Goal: Information Seeking & Learning: Learn about a topic

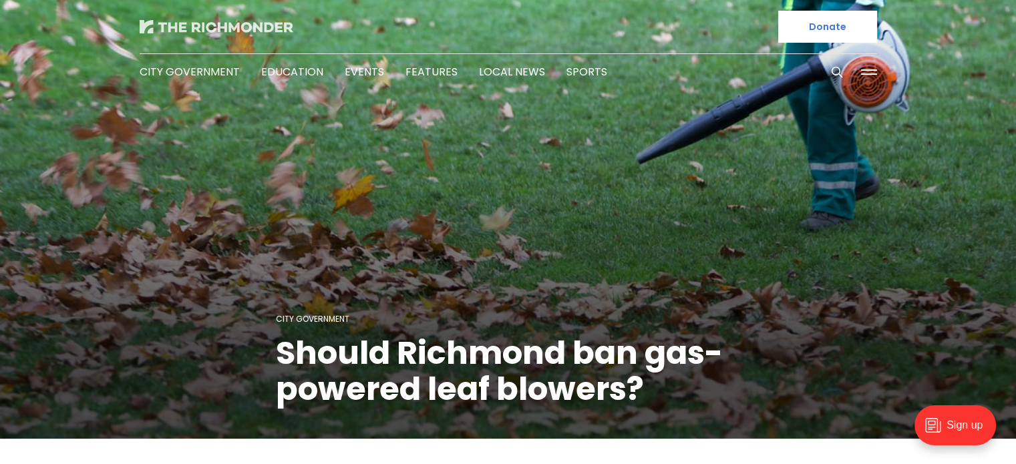
click at [195, 28] on img at bounding box center [217, 26] width 154 height 13
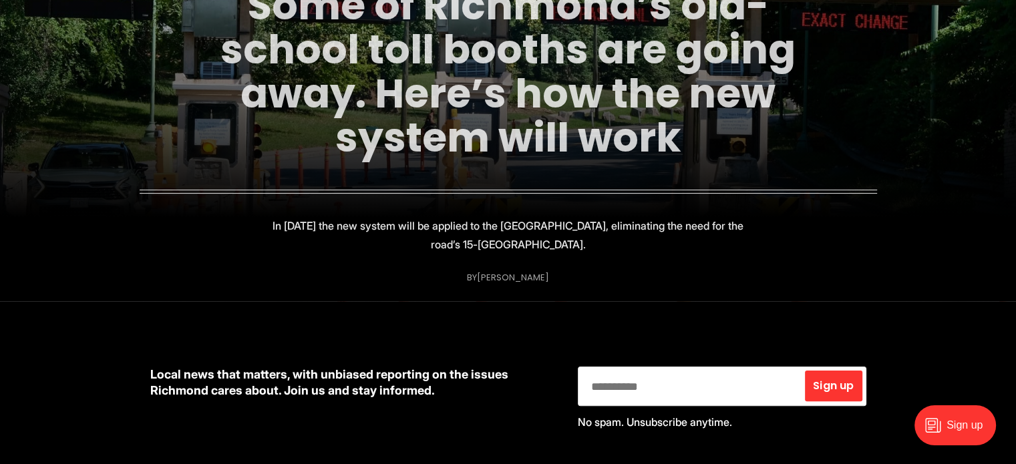
scroll to position [334, 0]
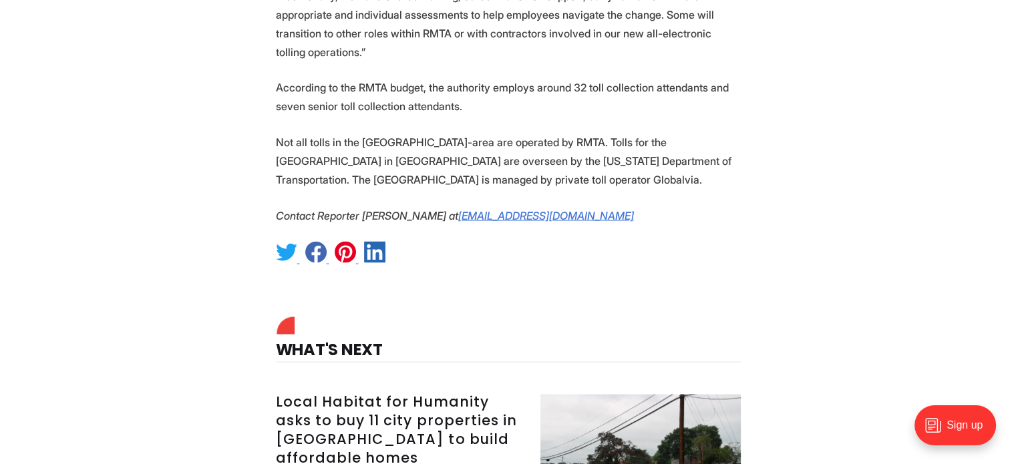
scroll to position [2939, 0]
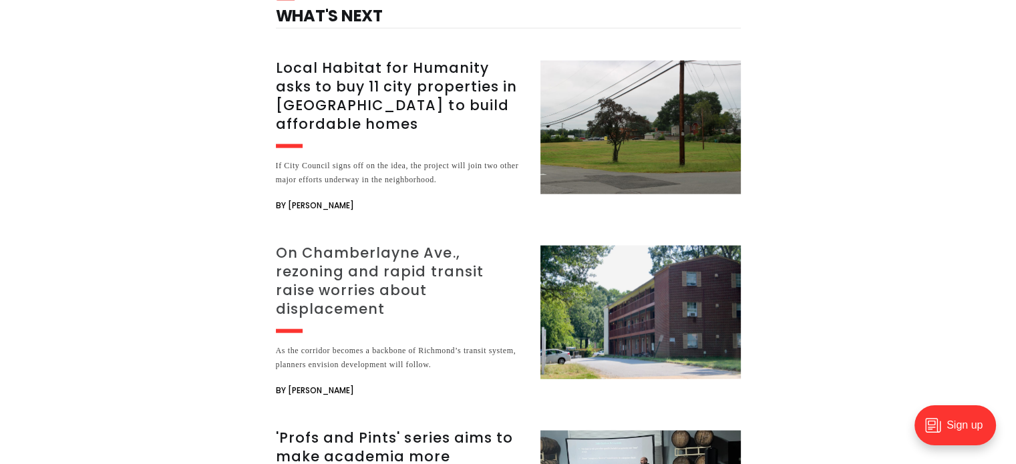
click at [345, 244] on h3 "On Chamberlayne Ave., rezoning and rapid transit raise worries about displaceme…" at bounding box center [400, 281] width 248 height 75
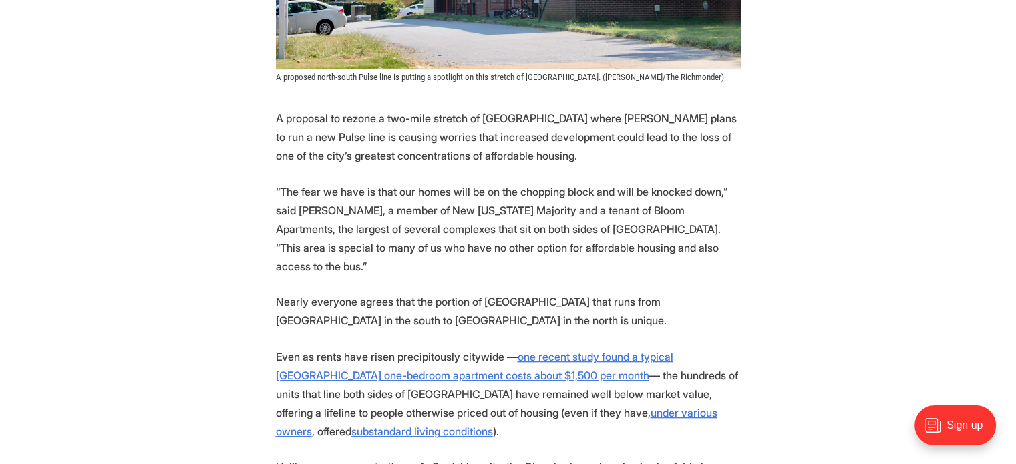
scroll to position [668, 0]
